Goal: Task Accomplishment & Management: Complete application form

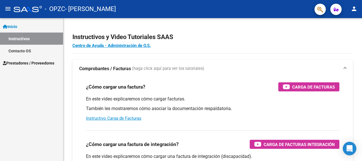
click at [8, 8] on mat-icon "menu" at bounding box center [8, 8] width 7 height 7
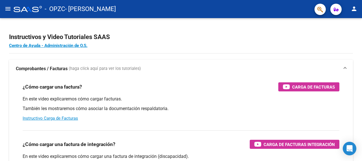
click at [6, 8] on mat-icon "menu" at bounding box center [8, 8] width 7 height 7
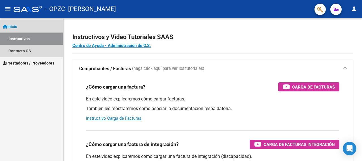
click at [16, 25] on span "Inicio" at bounding box center [10, 26] width 14 height 6
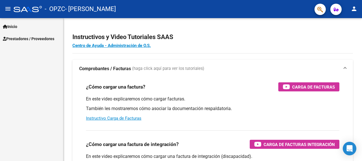
click at [23, 39] on span "Prestadores / Proveedores" at bounding box center [29, 39] width 52 height 6
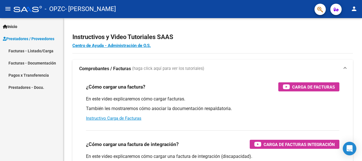
click at [31, 52] on link "Facturas - Listado/Carga" at bounding box center [31, 51] width 63 height 12
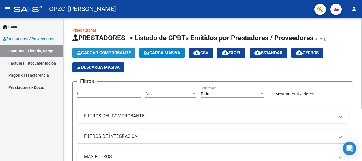
click at [119, 51] on span "Cargar Comprobante" at bounding box center [104, 52] width 54 height 5
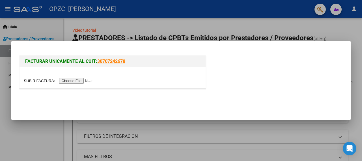
click at [71, 81] on input "file" at bounding box center [60, 81] width 72 height 6
click at [82, 79] on input "file" at bounding box center [60, 81] width 72 height 6
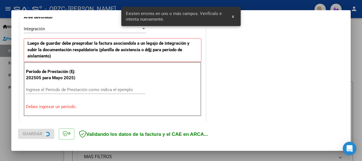
scroll to position [140, 0]
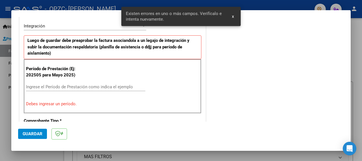
click at [89, 85] on input "Ingrese el Período de Prestación como indica el ejemplo" at bounding box center [85, 86] width 119 height 5
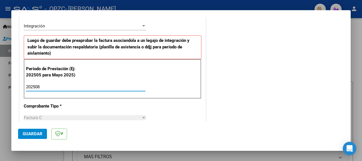
type input "202508"
click at [29, 133] on span "Guardar" at bounding box center [33, 133] width 20 height 5
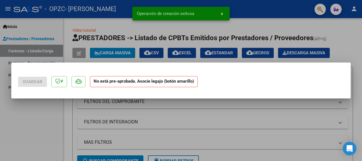
scroll to position [0, 0]
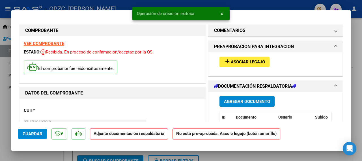
click at [257, 63] on span "Asociar Legajo" at bounding box center [248, 61] width 34 height 5
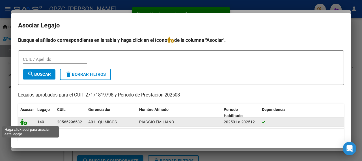
click at [24, 121] on icon at bounding box center [23, 122] width 7 height 6
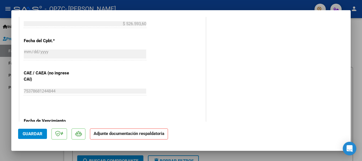
scroll to position [350, 0]
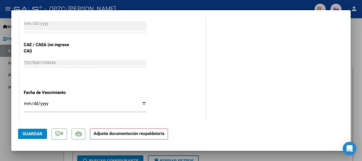
click at [344, 107] on mat-dialog-content "COMPROBANTE VER COMPROBANTE ESTADO: Recibida. En proceso de confirmacion/acepta…" at bounding box center [181, 69] width 340 height 105
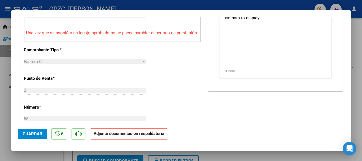
scroll to position [141, 0]
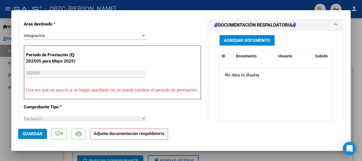
click at [260, 35] on button "Agregar Documento" at bounding box center [247, 40] width 55 height 10
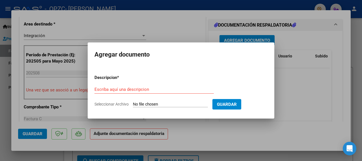
click at [157, 103] on input "Seleccionar Archivo" at bounding box center [170, 104] width 75 height 5
click at [145, 104] on input "Seleccionar Archivo" at bounding box center [170, 104] width 75 height 5
type input "C:\fakepath\WhatsApp Image [DATE] 1.27.54 PM.jpeg"
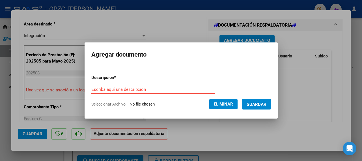
click at [223, 106] on span "Eliminar" at bounding box center [223, 104] width 19 height 5
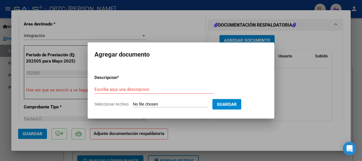
click at [129, 86] on div "Escriba aquí una descripcion" at bounding box center [154, 89] width 119 height 8
click at [147, 103] on input "Seleccionar Archivo" at bounding box center [170, 104] width 75 height 5
type input "C:\fakepath\1.jpeg"
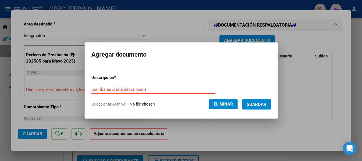
click at [264, 105] on span "Guardar" at bounding box center [257, 104] width 20 height 5
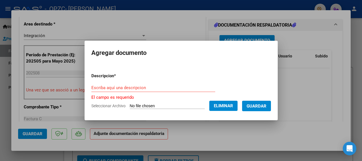
click at [145, 87] on input "Escriba aquí una descripcion" at bounding box center [153, 87] width 124 height 5
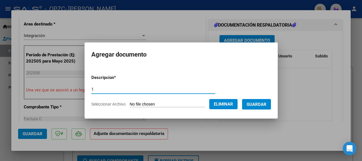
type input "1"
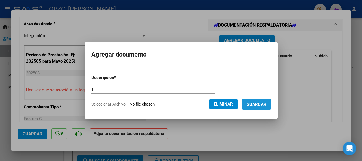
click at [266, 104] on span "Guardar" at bounding box center [257, 104] width 20 height 5
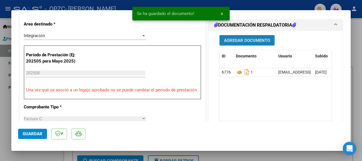
click at [236, 40] on span "Agregar Documento" at bounding box center [247, 40] width 46 height 5
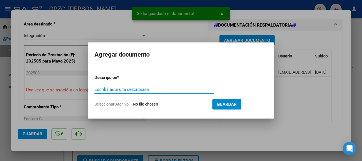
click at [165, 104] on input "Seleccionar Archivo" at bounding box center [170, 104] width 75 height 5
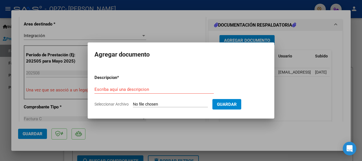
type input "C:\fakepath\2.jpeg"
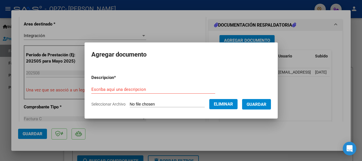
click at [255, 106] on span "Guardar" at bounding box center [257, 104] width 20 height 5
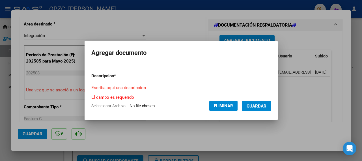
click at [116, 86] on input "Escriba aquí una descripcion" at bounding box center [153, 87] width 124 height 5
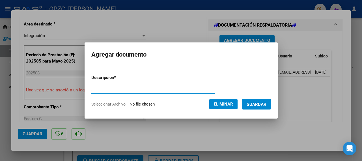
type input "."
click at [267, 103] on span "Guardar" at bounding box center [257, 104] width 20 height 5
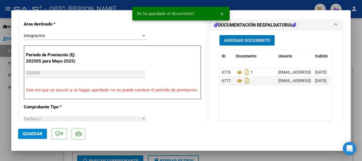
click at [250, 43] on button "Agregar Documento" at bounding box center [247, 40] width 55 height 10
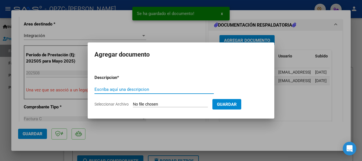
click at [152, 103] on input "Seleccionar Archivo" at bounding box center [170, 104] width 75 height 5
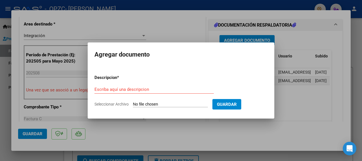
type input "C:\fakepath\3.jpeg"
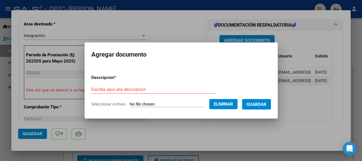
click at [158, 91] on input "Escriba aquí una descripcion" at bounding box center [153, 89] width 124 height 5
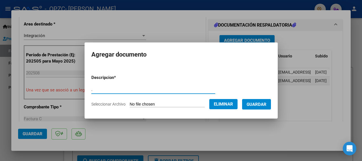
type input "."
click at [258, 103] on span "Guardar" at bounding box center [257, 104] width 20 height 5
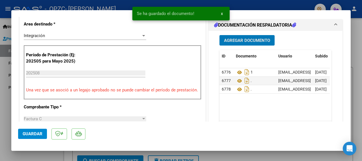
click at [237, 39] on span "Agregar Documento" at bounding box center [247, 40] width 46 height 5
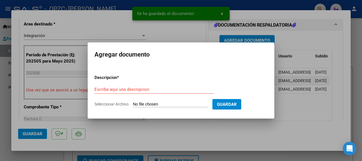
click at [146, 106] on input "Seleccionar Archivo" at bounding box center [170, 104] width 75 height 5
type input "C:\fakepath\4.jpeg"
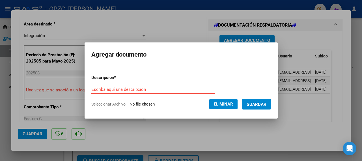
click at [164, 88] on input "Escriba aquí una descripcion" at bounding box center [153, 89] width 124 height 5
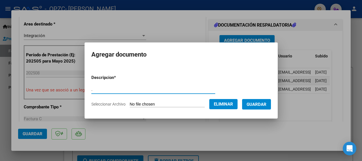
type input "."
click at [266, 104] on span "Guardar" at bounding box center [257, 104] width 20 height 5
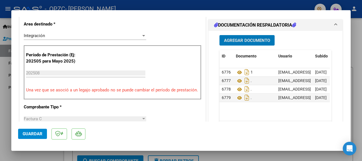
click at [244, 39] on span "Agregar Documento" at bounding box center [247, 40] width 46 height 5
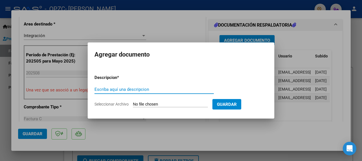
click at [154, 104] on input "Seleccionar Archivo" at bounding box center [170, 104] width 75 height 5
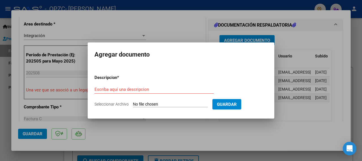
type input "C:\fakepath\5.jpeg"
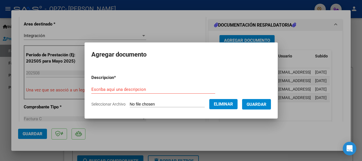
click at [262, 105] on span "Guardar" at bounding box center [257, 104] width 20 height 5
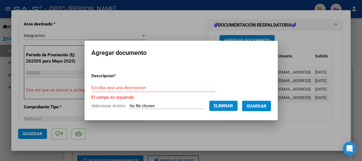
click at [162, 86] on input "Escriba aquí una descripcion" at bounding box center [153, 87] width 124 height 5
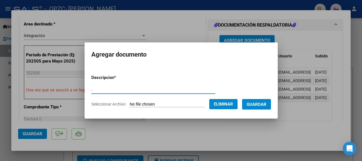
type input "."
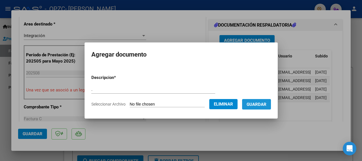
click at [264, 103] on span "Guardar" at bounding box center [257, 104] width 20 height 5
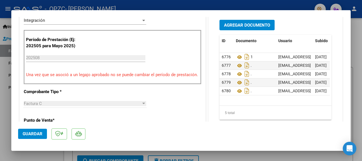
scroll to position [184, 0]
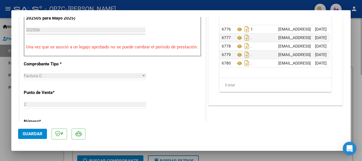
drag, startPoint x: 351, startPoint y: 65, endPoint x: 359, endPoint y: 27, distance: 38.8
click at [358, 54] on div at bounding box center [181, 80] width 362 height 161
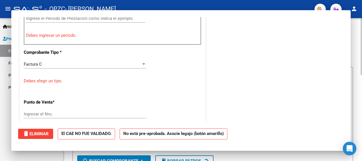
scroll to position [0, 0]
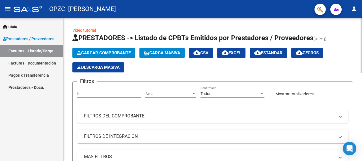
click at [111, 52] on span "Cargar Comprobante" at bounding box center [104, 52] width 54 height 5
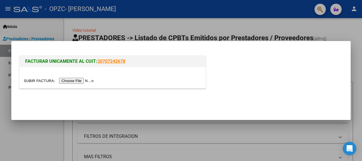
click at [43, 128] on div at bounding box center [181, 80] width 362 height 161
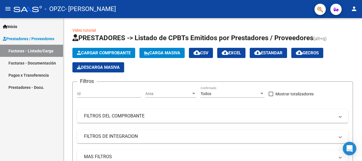
click at [38, 48] on link "Facturas - Listado/Carga" at bounding box center [31, 51] width 63 height 12
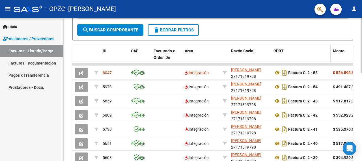
scroll to position [145, 0]
click at [285, 64] on datatable-body-cell at bounding box center [300, 64] width 59 height 2
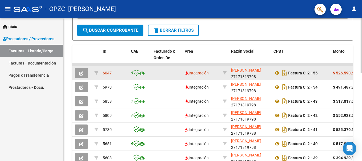
drag, startPoint x: 285, startPoint y: 64, endPoint x: 262, endPoint y: 67, distance: 23.4
click at [262, 67] on datatable-scroller "6047 Integración [PERSON_NAME] 27171819798 Factura C: 2 - 55 $ 526.593,60 [DATE…" at bounding box center [212, 135] width 281 height 144
click at [262, 67] on app-link-go-to "[PERSON_NAME]" at bounding box center [246, 70] width 30 height 7
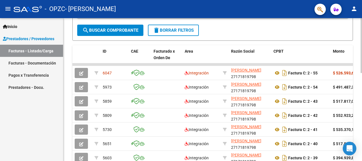
drag, startPoint x: 358, startPoint y: 83, endPoint x: 353, endPoint y: 104, distance: 21.2
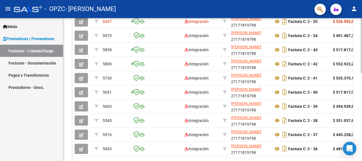
scroll to position [230, 0]
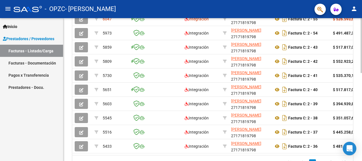
click at [358, 85] on div at bounding box center [361, 89] width 1 height 143
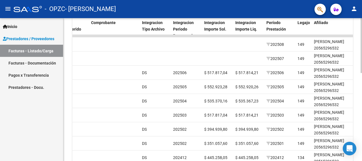
scroll to position [173, 0]
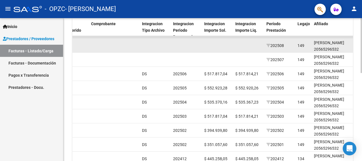
drag, startPoint x: 93, startPoint y: 47, endPoint x: 188, endPoint y: 47, distance: 95.7
click at [188, 47] on div "6047 Integración [PERSON_NAME] 27171819798 Factura C: 2 - 55 $ 526.593,60 [DATE…" at bounding box center [126, 46] width 1194 height 14
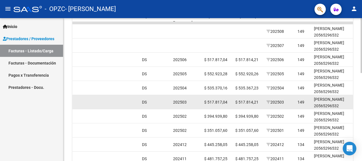
scroll to position [230, 0]
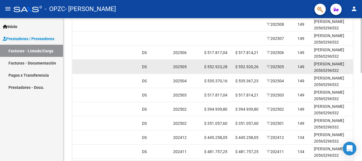
click at [351, 74] on div "[PERSON_NAME] 20565296532" at bounding box center [334, 67] width 41 height 13
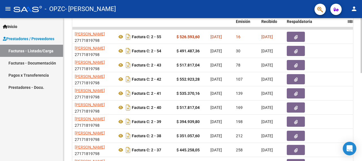
scroll to position [181, 0]
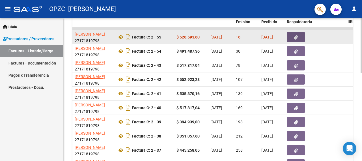
click at [302, 36] on button "button" at bounding box center [296, 37] width 18 height 10
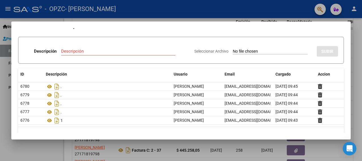
scroll to position [0, 0]
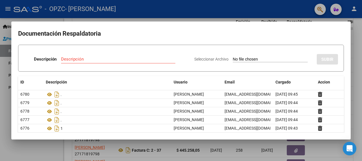
click at [85, 56] on div "Descripción" at bounding box center [118, 59] width 114 height 8
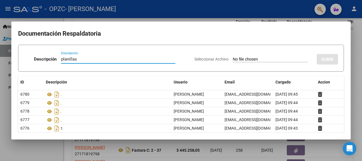
type input "planillas"
click at [164, 60] on div "Descripción planillas Descripción" at bounding box center [107, 60] width 166 height 17
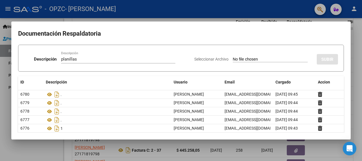
click at [123, 32] on h2 "Documentación Respaldatoria" at bounding box center [181, 33] width 326 height 11
click at [3, 14] on div at bounding box center [181, 80] width 362 height 161
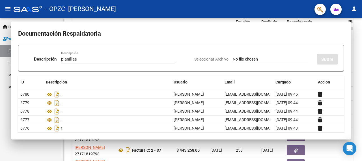
click at [3, 14] on mat-toolbar "menu - OPZC - [PERSON_NAME] person" at bounding box center [181, 9] width 362 height 18
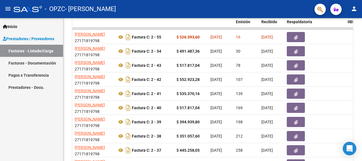
click at [33, 63] on link "Facturas - Documentación" at bounding box center [31, 63] width 63 height 12
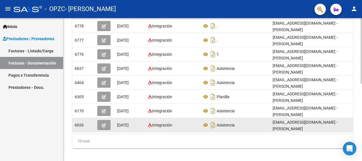
scroll to position [168, 0]
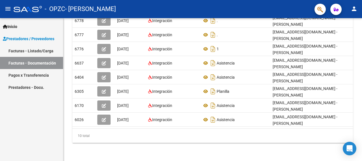
drag, startPoint x: 144, startPoint y: 149, endPoint x: 44, endPoint y: 131, distance: 101.9
click at [142, 149] on div "PRESTADORES -> Comprobantes - Documentación Respaldatoria cloud_download Export…" at bounding box center [212, 7] width 299 height 307
click at [15, 77] on link "Pagos x Transferencia" at bounding box center [31, 75] width 63 height 12
